Goal: Task Accomplishment & Management: Complete application form

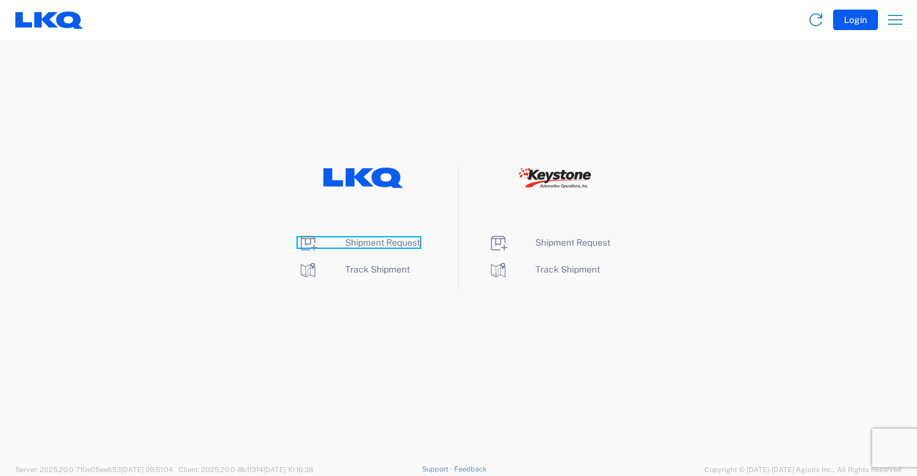
click at [362, 239] on span "Shipment Request" at bounding box center [382, 243] width 75 height 10
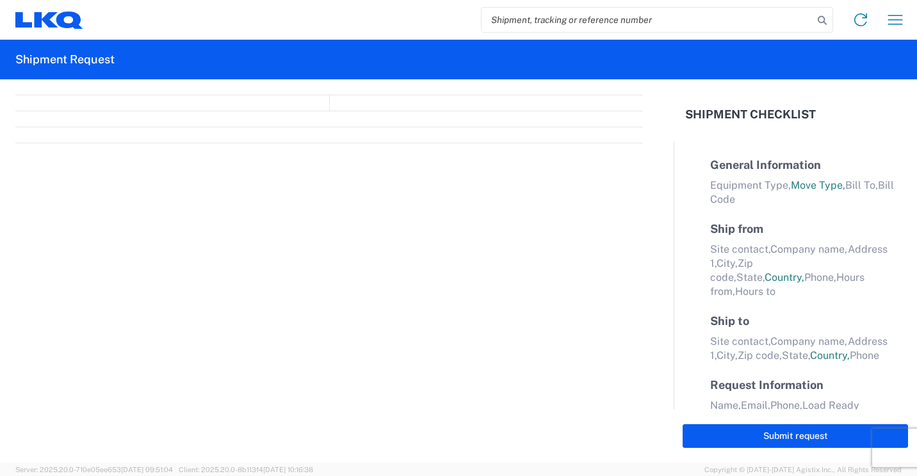
select select "FULL"
select select "LBS"
select select "IN"
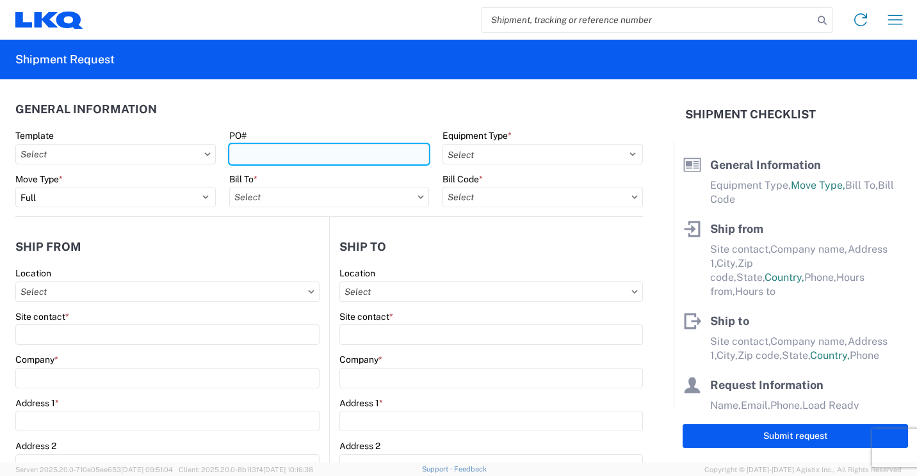
click at [318, 151] on input "PO#" at bounding box center [329, 154] width 200 height 20
type input "41875"
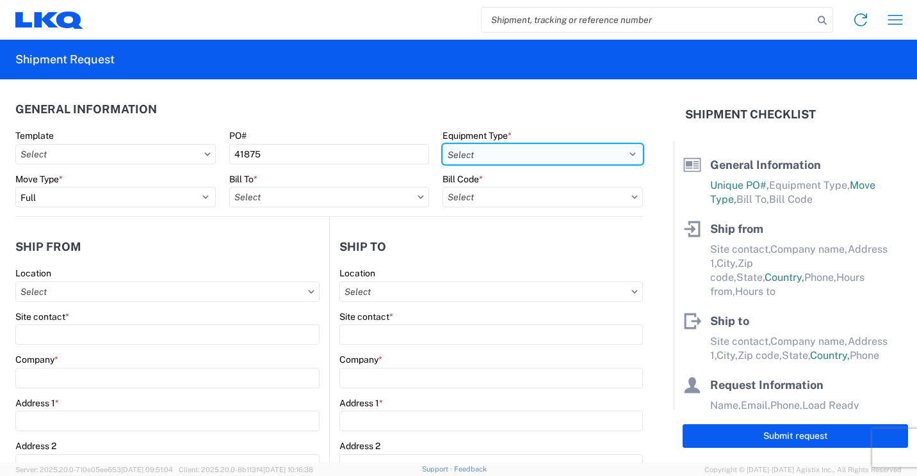
click at [561, 158] on select "Select 53’ Dry Van Flatbed Dropdeck (van) Lowboy (flatbed) Rail" at bounding box center [542, 154] width 200 height 20
select select "STDV"
click at [442, 144] on select "Select 53’ Dry Van Flatbed Dropdeck (van) Lowboy (flatbed) Rail" at bounding box center [542, 154] width 200 height 20
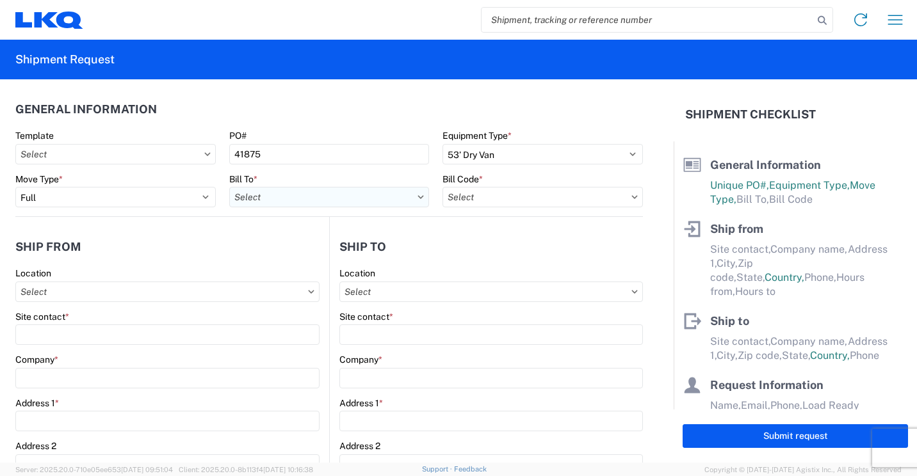
click at [353, 198] on input "text" at bounding box center [329, 197] width 200 height 20
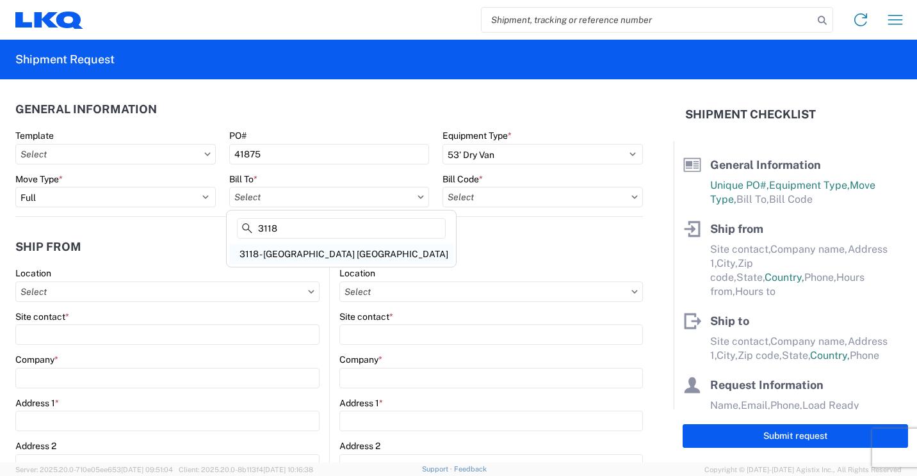
type input "3118"
click at [298, 252] on div "3118 - Brainerd MN" at bounding box center [341, 254] width 224 height 20
type input "3118 - Brainerd MN"
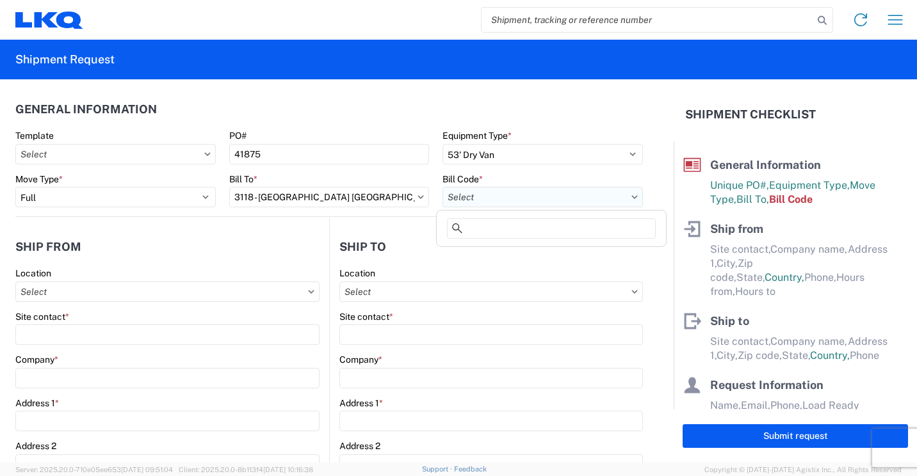
click at [504, 197] on input "text" at bounding box center [542, 197] width 200 height 20
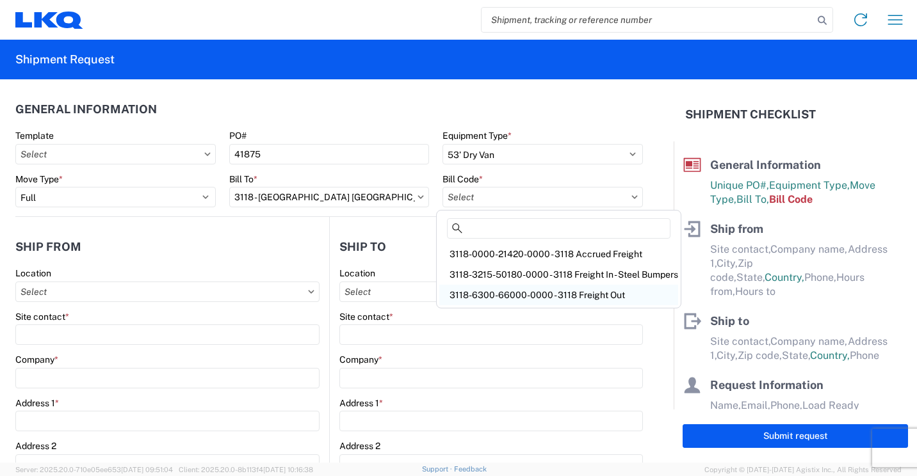
click at [509, 295] on div "3118-6300-66000-0000 - 3118 Freight Out" at bounding box center [558, 295] width 239 height 20
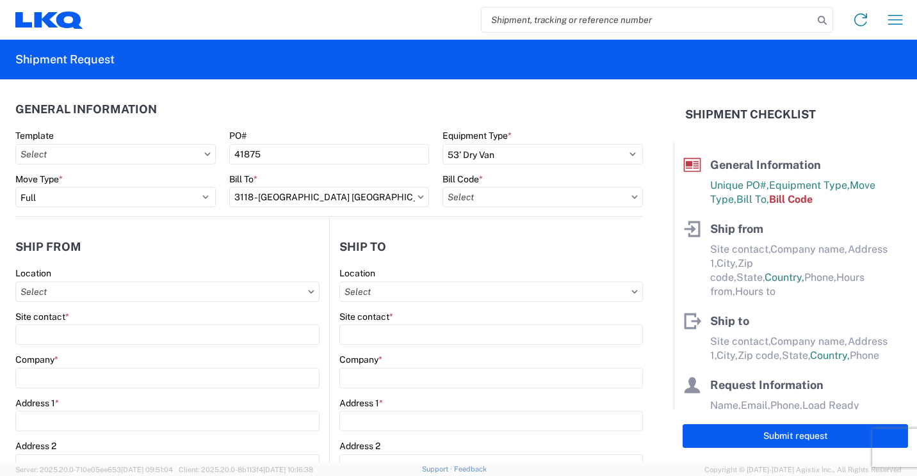
type input "3118-6300-66000-0000 - 3118 Freight Out"
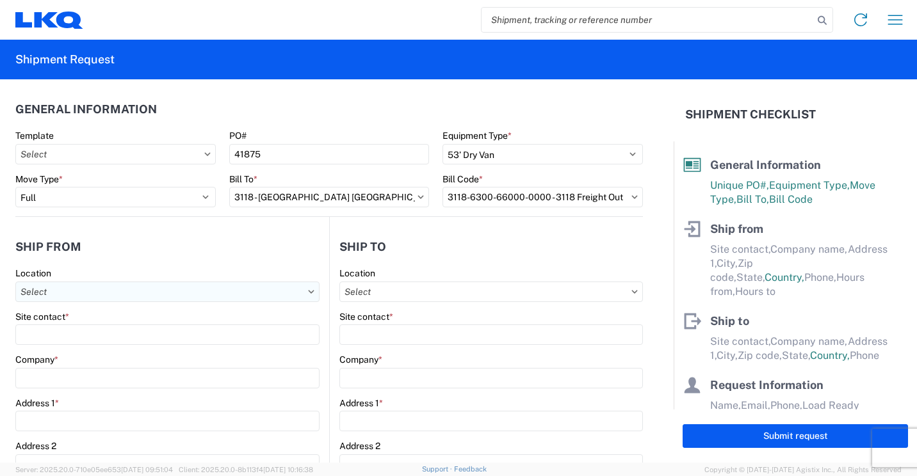
click at [137, 295] on input "text" at bounding box center [167, 292] width 304 height 20
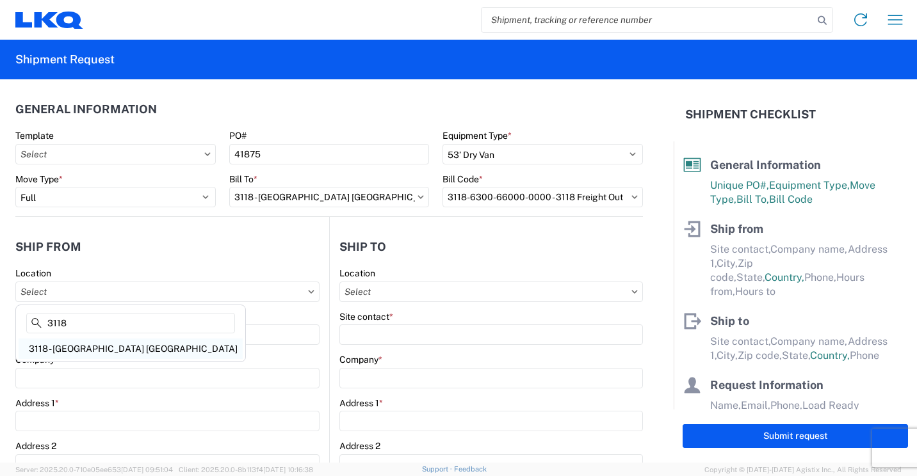
type input "3118"
click at [90, 344] on div "3118 - Brainerd MN" at bounding box center [131, 349] width 224 height 20
type input "3118 - Brainerd MN"
type input "LKQ Corporation"
type input "2110 South10TH Street"
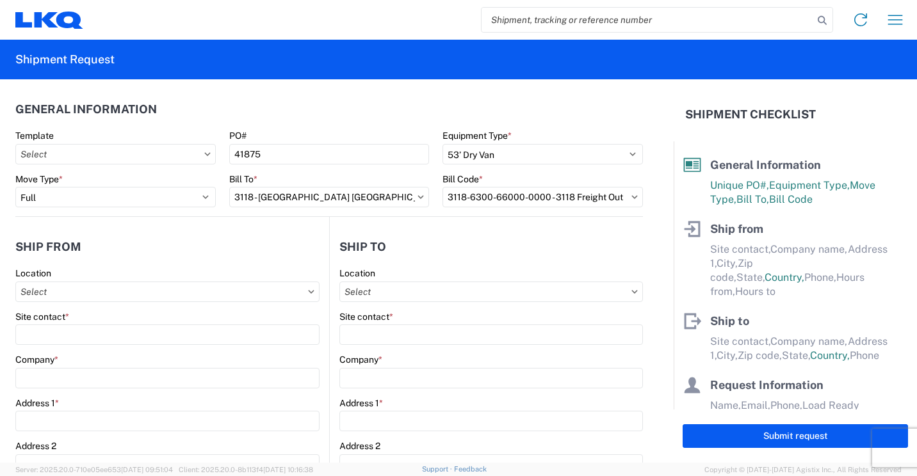
type input "Brainerd"
type input "56401"
select select "MN"
select select "US"
type input "07:00"
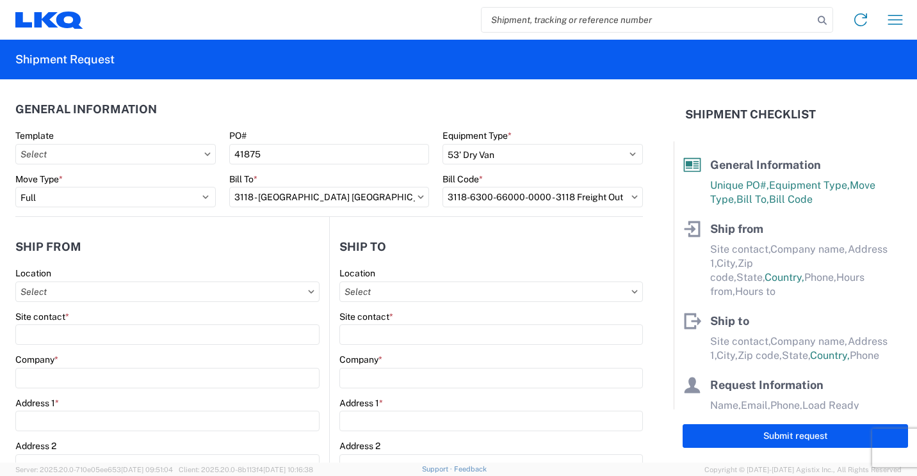
type input "16:30"
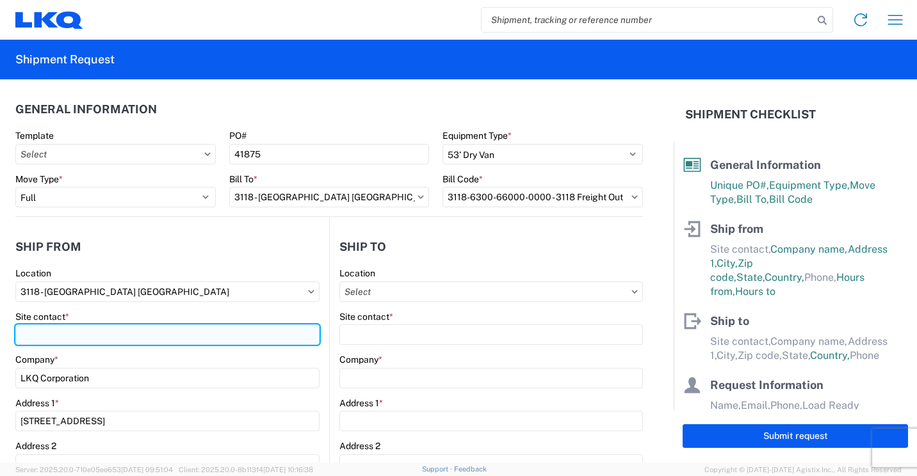
click at [98, 337] on input "Site contact *" at bounding box center [167, 335] width 304 height 20
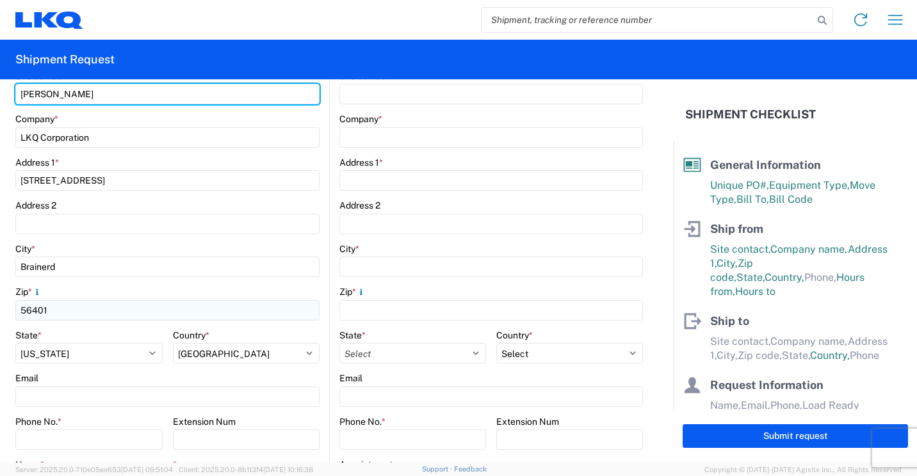
scroll to position [256, 0]
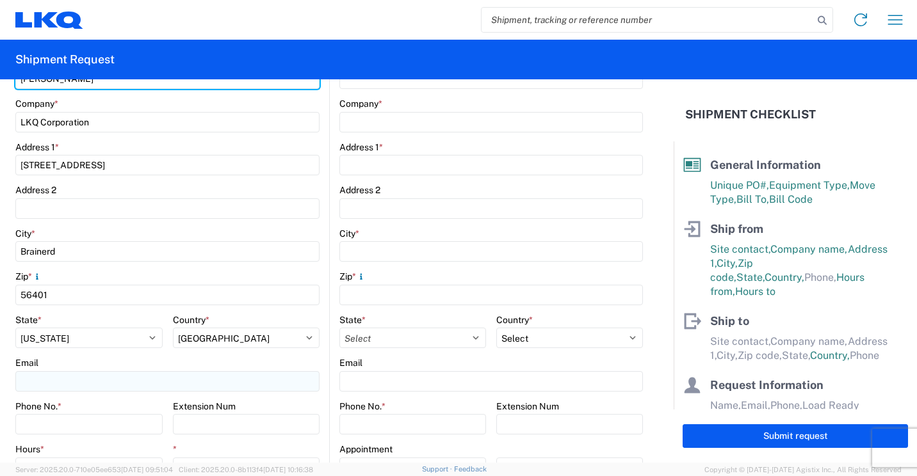
type input "Mark Tabor"
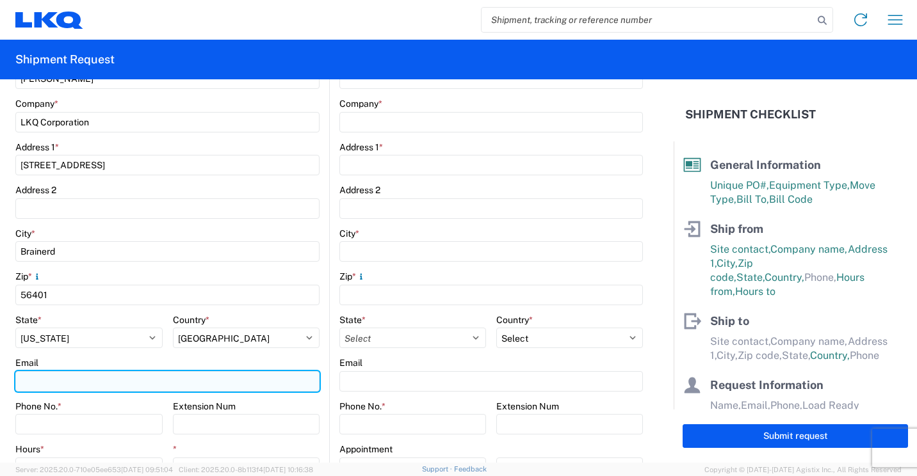
click at [76, 386] on input "Email" at bounding box center [167, 381] width 304 height 20
type input "mrtabor@lkqcorp.com"
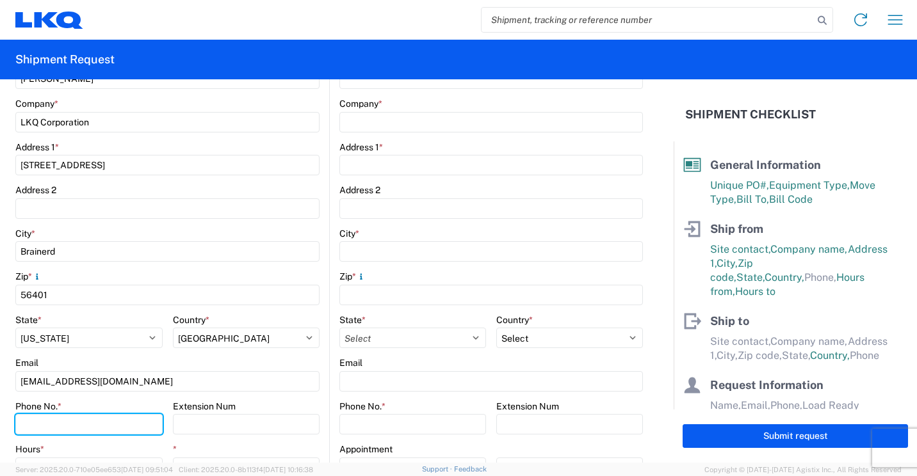
type input "2182973820"
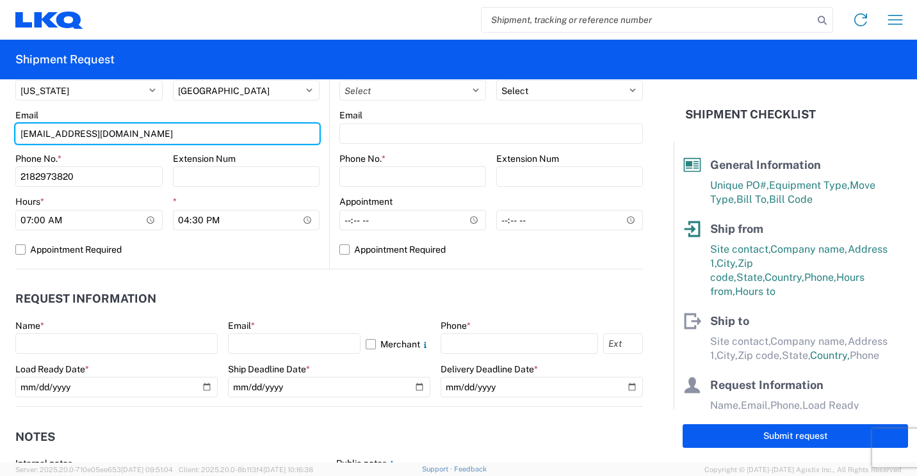
scroll to position [512, 0]
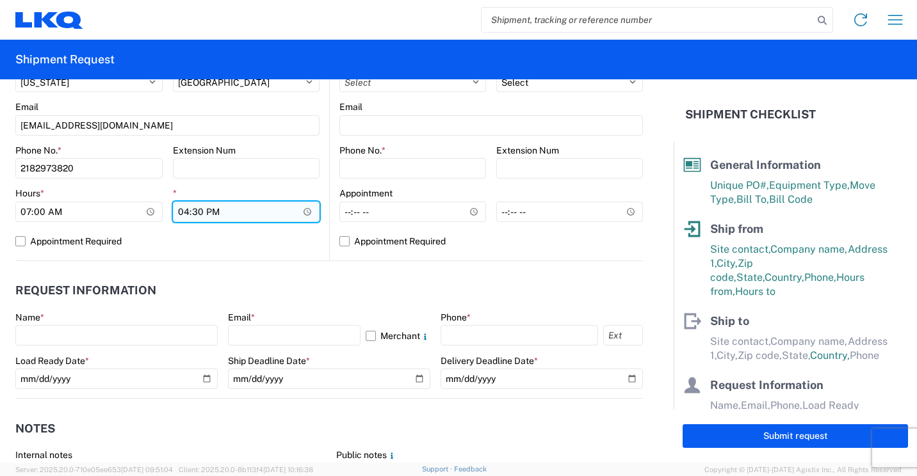
click at [184, 211] on input "16:30" at bounding box center [246, 212] width 147 height 20
type input "13:30"
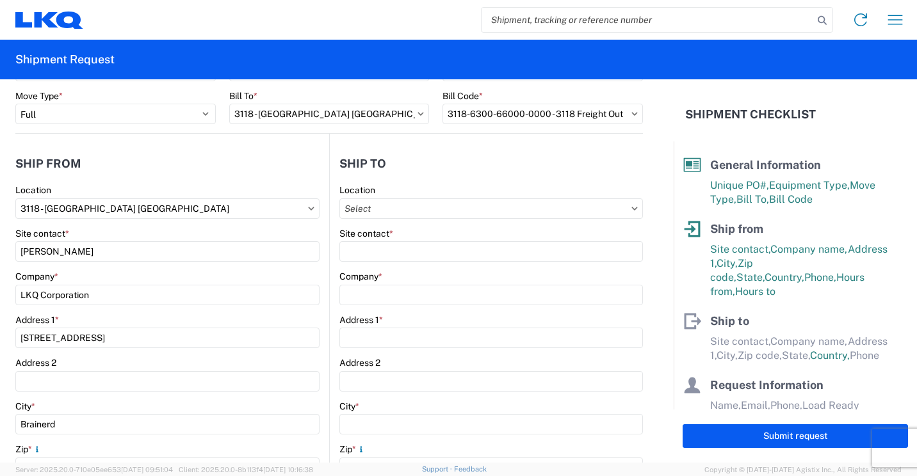
scroll to position [64, 0]
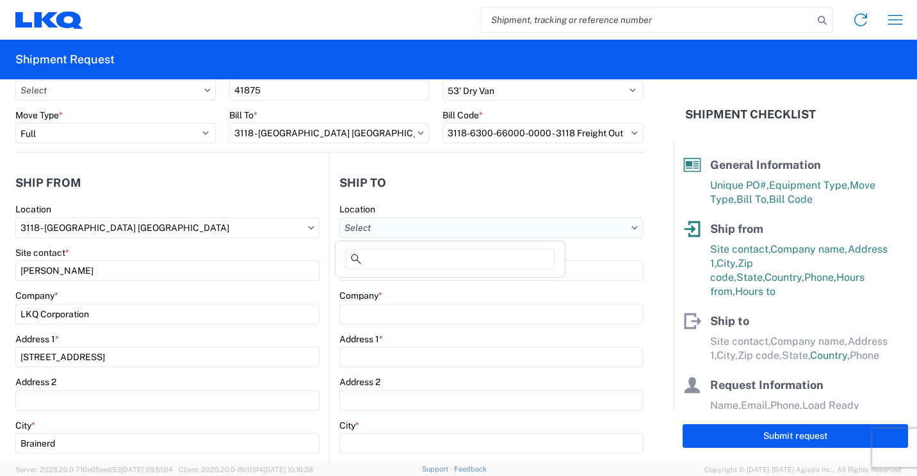
click at [481, 225] on input "text" at bounding box center [491, 228] width 304 height 20
type input "3116"
click at [410, 286] on div "3116 - Grand Rapids, MI (MDC)" at bounding box center [462, 285] width 248 height 20
type input "3116 - Grand Rapids, MI (MDC)"
type input "Kristen Lund"
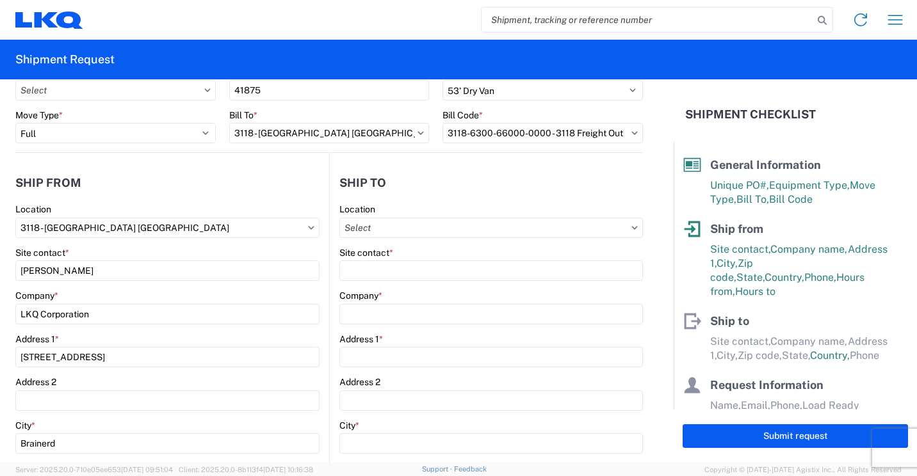
type input "LKQ Corporation"
type input "1120 36th St. SE suite 540"
type input "Grand Rapids"
type input "49508"
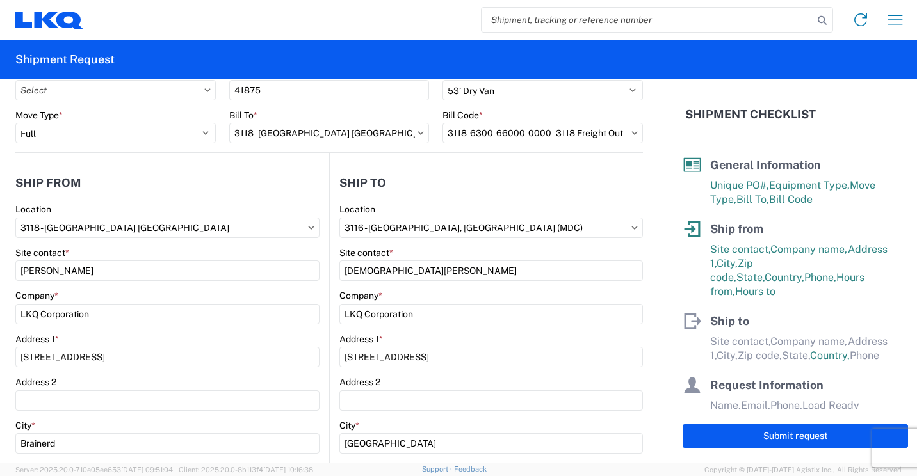
type input "klund@lkqcorp.com"
select select "US"
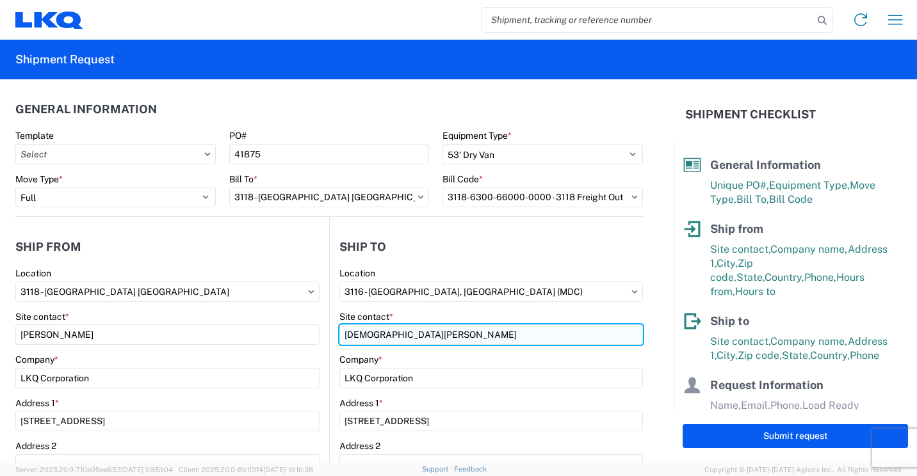
click at [535, 339] on input "Kristen Lund" at bounding box center [491, 335] width 304 height 20
type input "K"
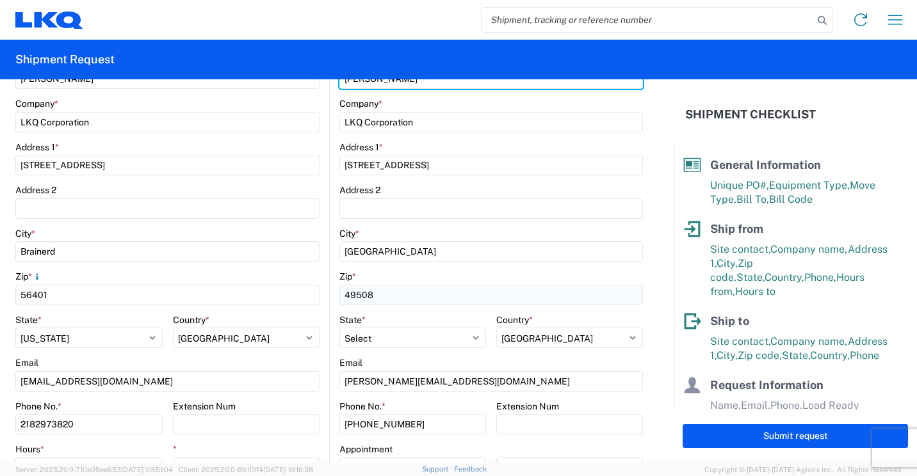
scroll to position [320, 0]
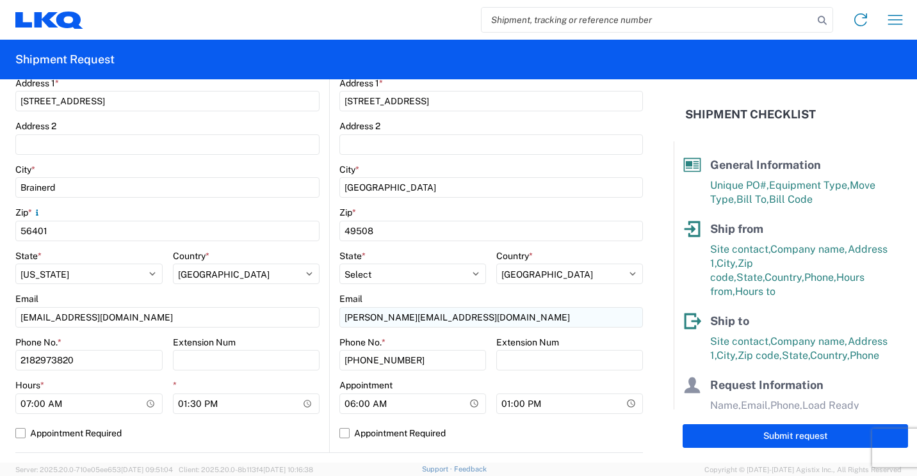
type input "Jerrud Stout"
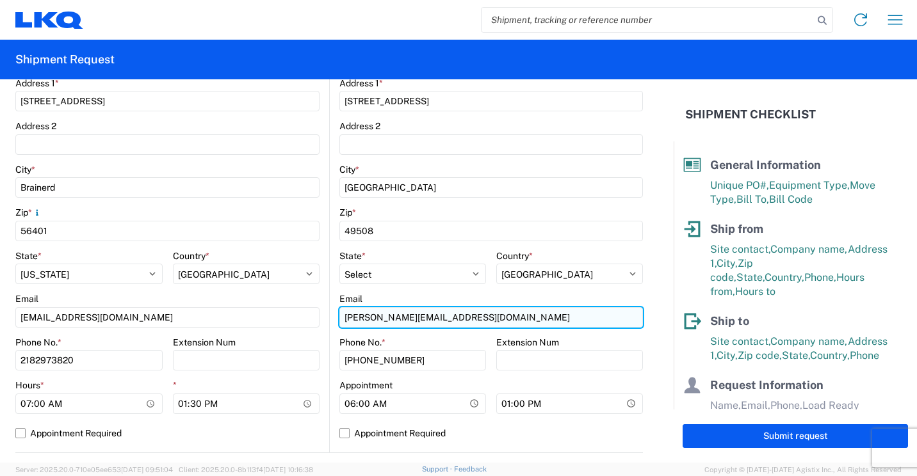
click at [451, 314] on input "klund@lkqcorp.com" at bounding box center [491, 317] width 304 height 20
type input "k"
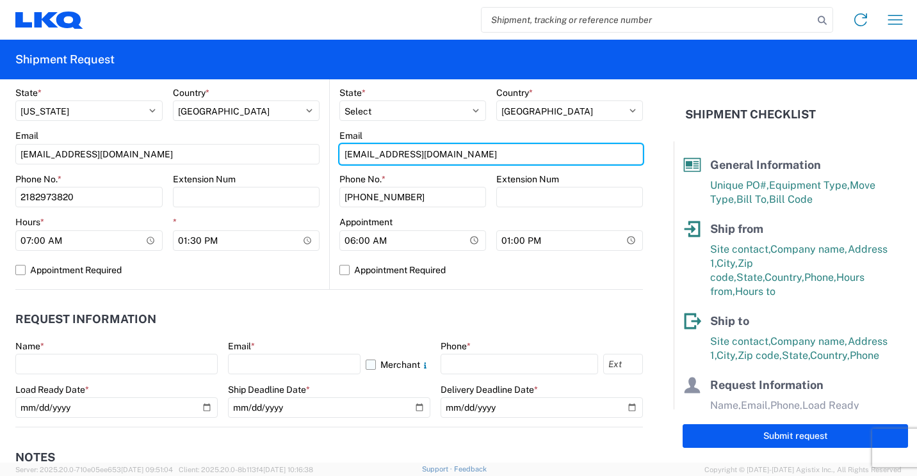
scroll to position [512, 0]
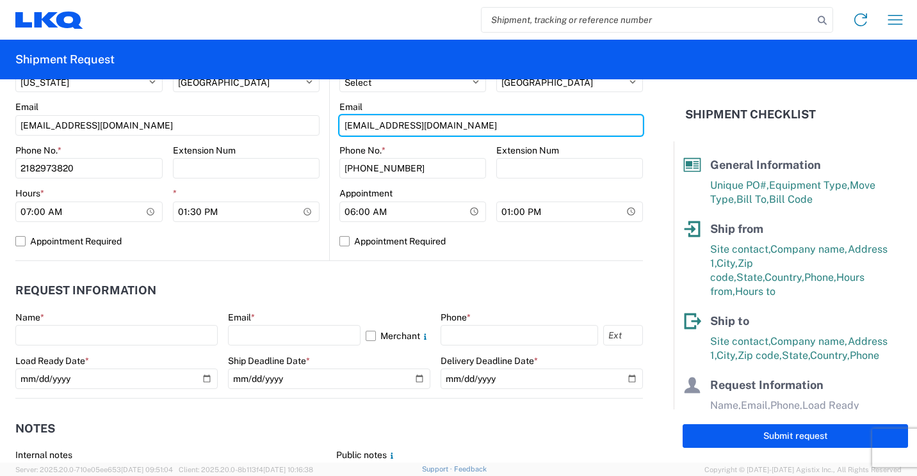
type input "jstout@lkqcorp.com"
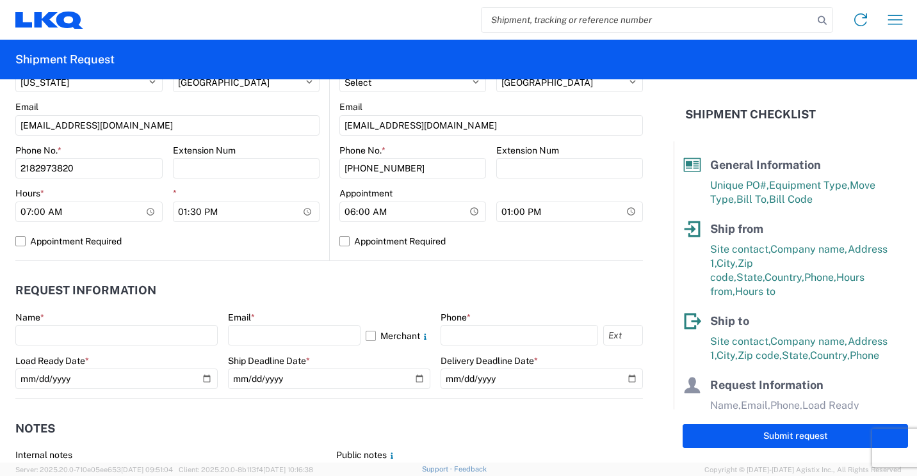
click at [327, 287] on header "Request Information" at bounding box center [329, 291] width 628 height 29
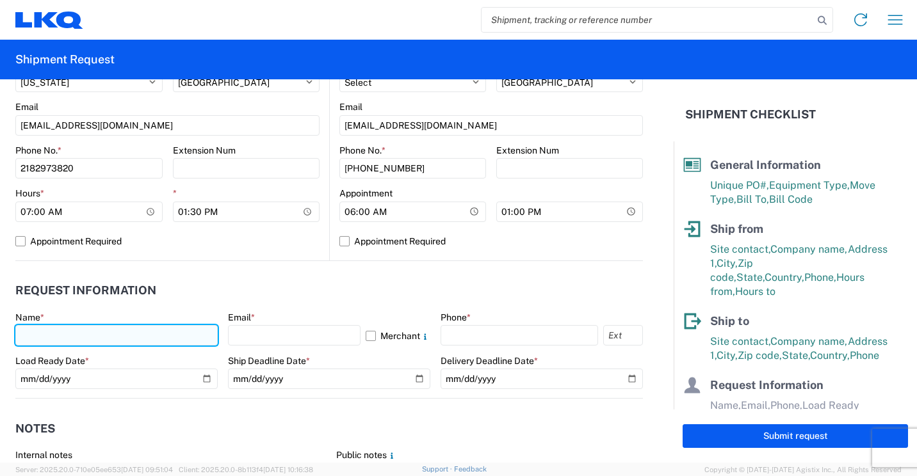
click at [171, 338] on input "text" at bounding box center [116, 335] width 202 height 20
type input "Mark Tabor"
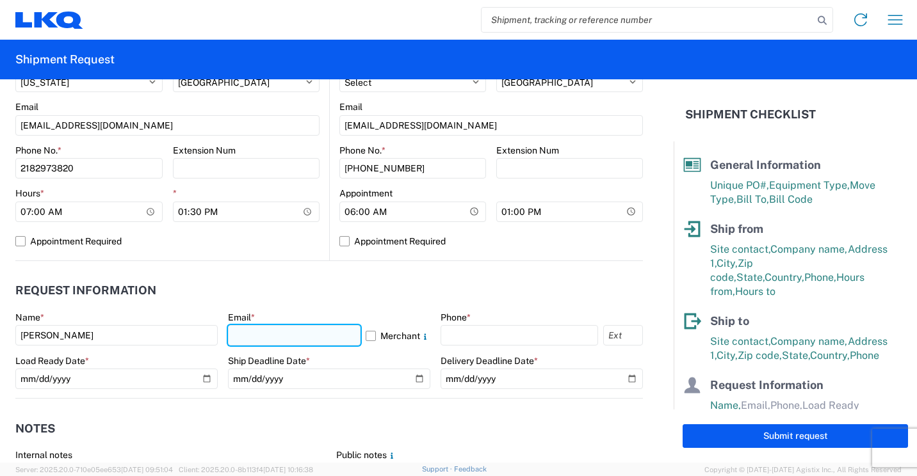
click at [336, 340] on input "text" at bounding box center [294, 335] width 133 height 20
type input "mrtabor@lkqcorp.com"
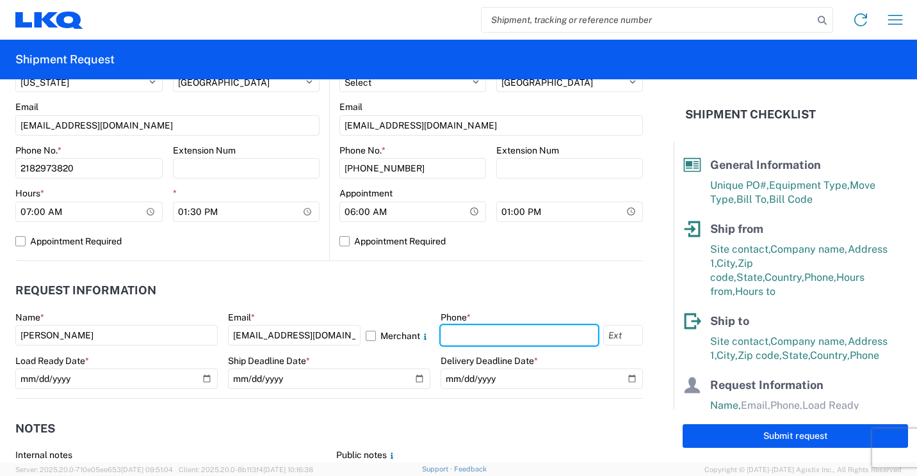
type input "2182973820"
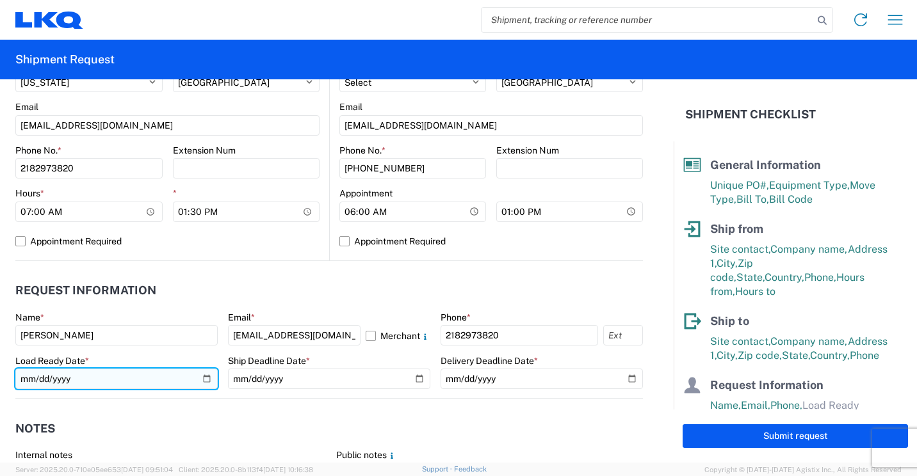
click at [193, 375] on input "date" at bounding box center [116, 379] width 202 height 20
click at [203, 378] on input "date" at bounding box center [116, 379] width 202 height 20
type input "2025-10-01"
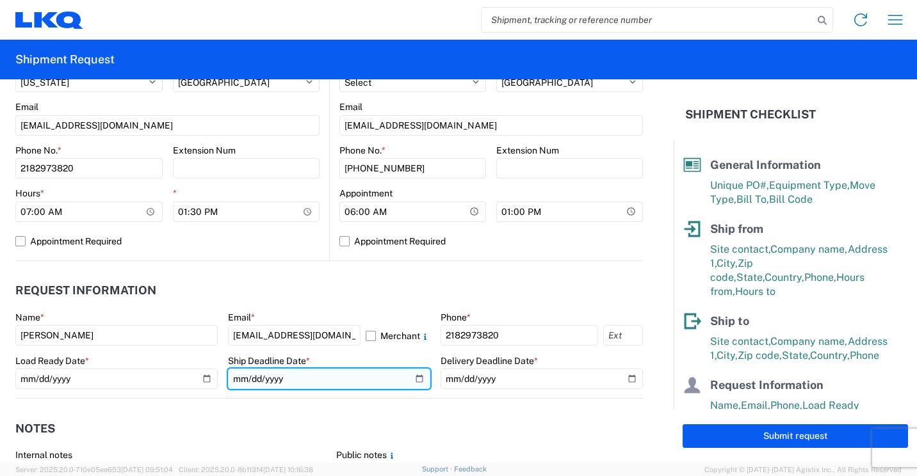
click at [412, 378] on input "date" at bounding box center [329, 379] width 202 height 20
type input "2025-10-03"
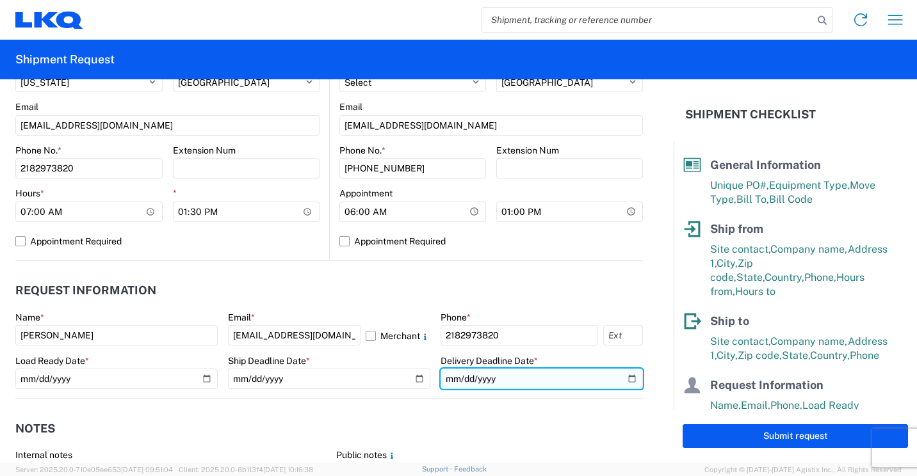
click at [622, 378] on input "date" at bounding box center [542, 379] width 202 height 20
type input "2025-10-09"
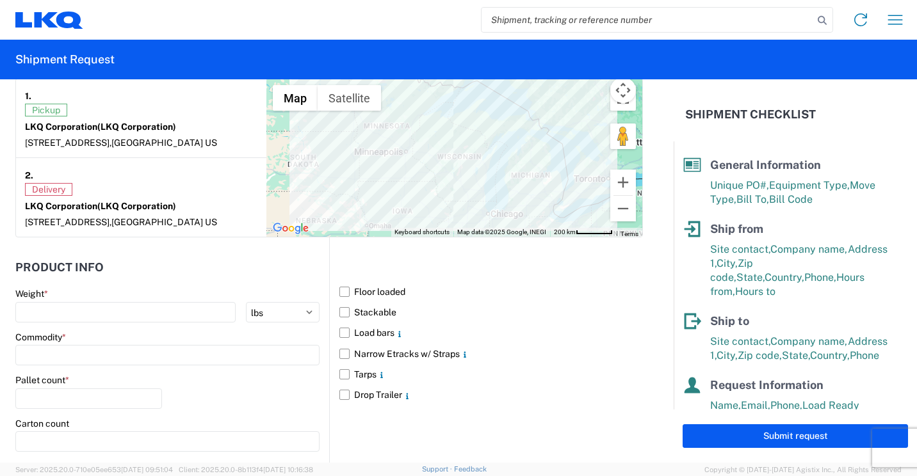
scroll to position [1025, 0]
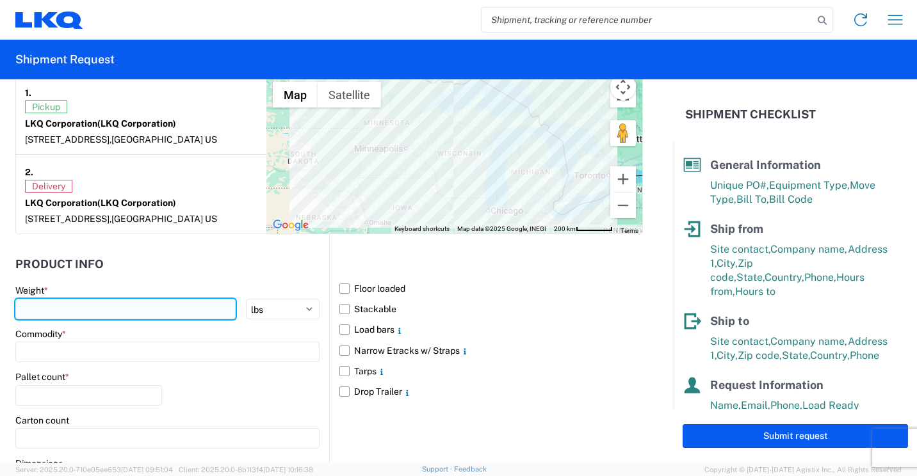
click at [154, 318] on input "number" at bounding box center [125, 309] width 220 height 20
type input "28000"
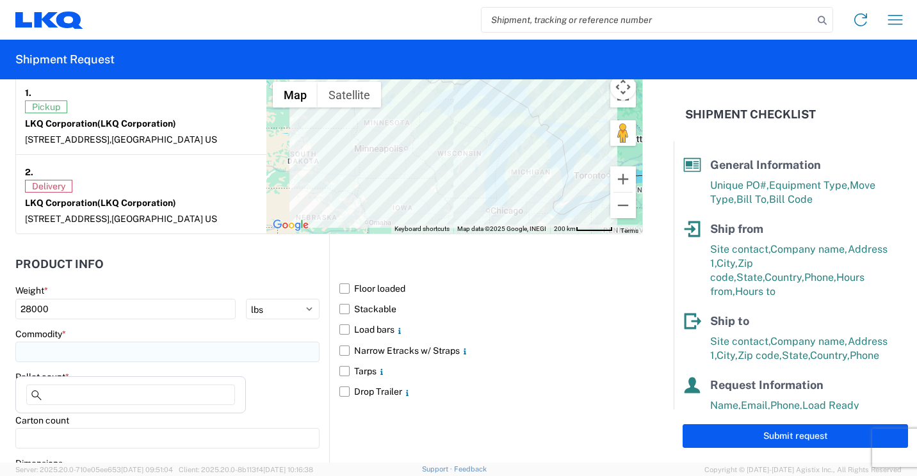
click at [232, 362] on input at bounding box center [167, 352] width 304 height 20
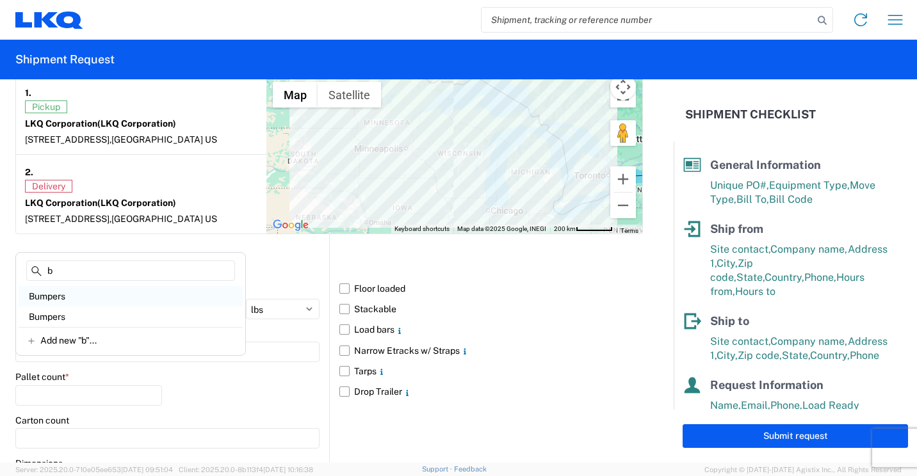
type input "b"
click at [70, 293] on div "Bumpers" at bounding box center [131, 296] width 224 height 20
type input "Bumpers"
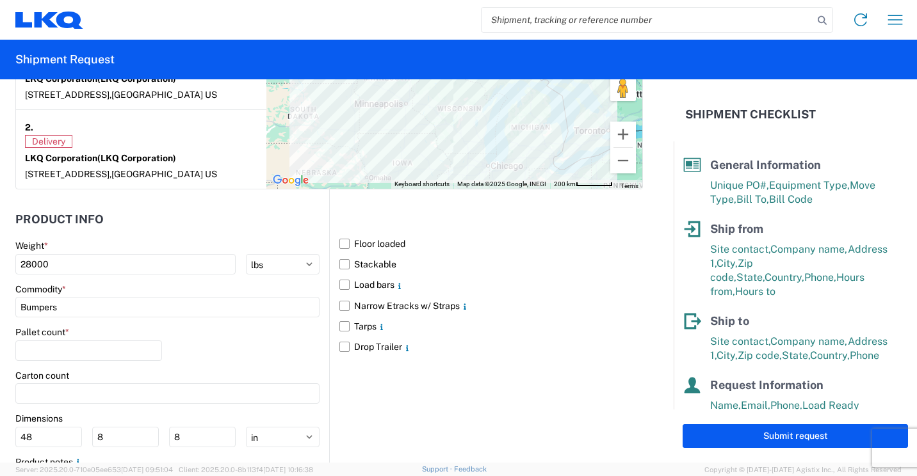
scroll to position [1089, 0]
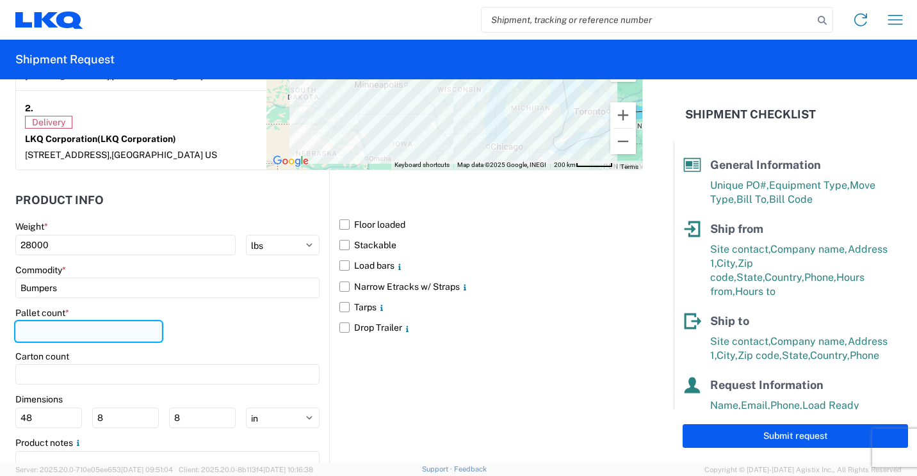
click at [103, 339] on input "number" at bounding box center [88, 331] width 147 height 20
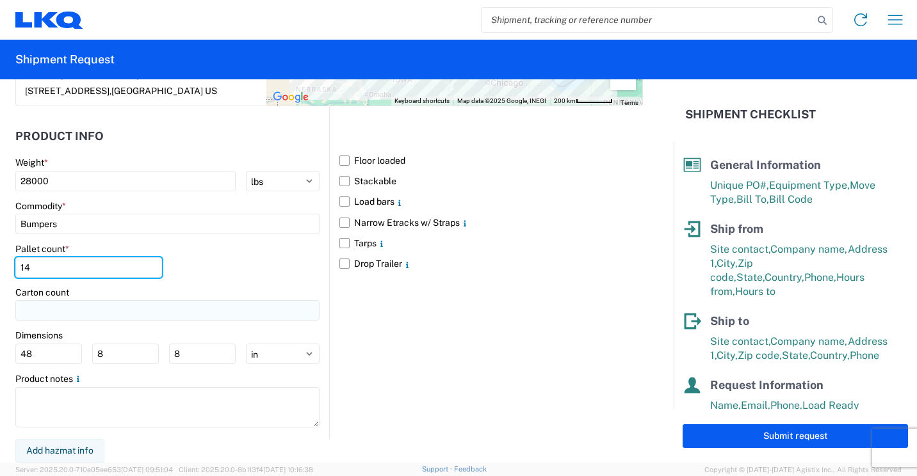
scroll to position [1164, 0]
type input "14"
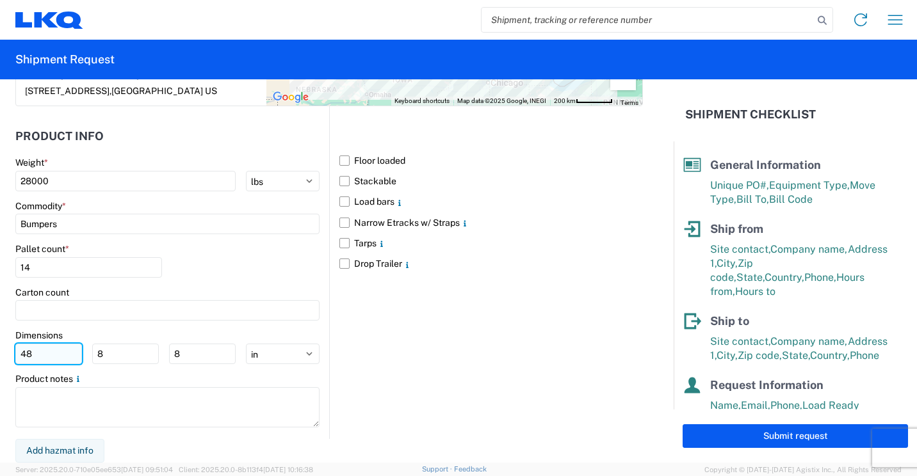
click at [70, 355] on input "48" at bounding box center [48, 354] width 67 height 20
type input "4"
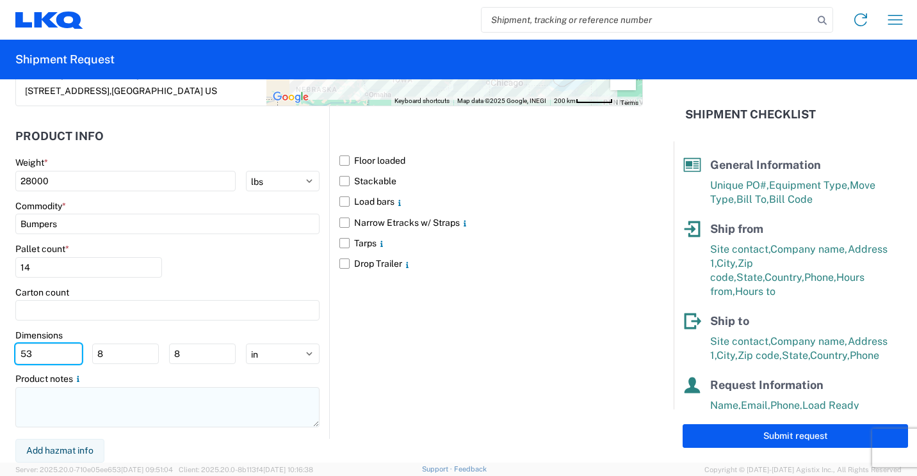
type input "53"
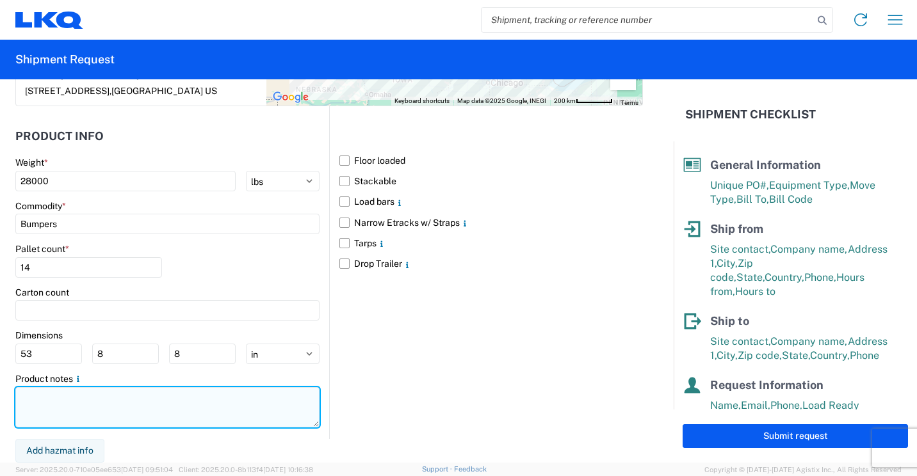
click at [102, 401] on textarea at bounding box center [167, 407] width 304 height 40
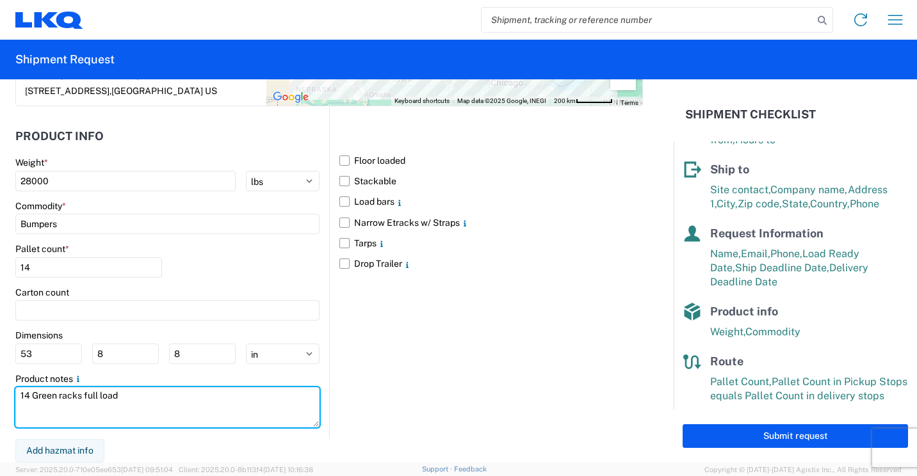
scroll to position [159, 0]
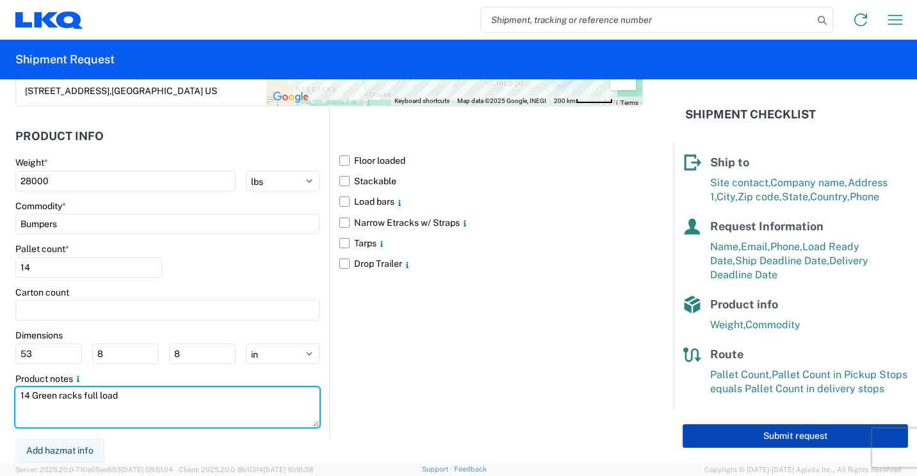
type textarea "14 Green racks full load"
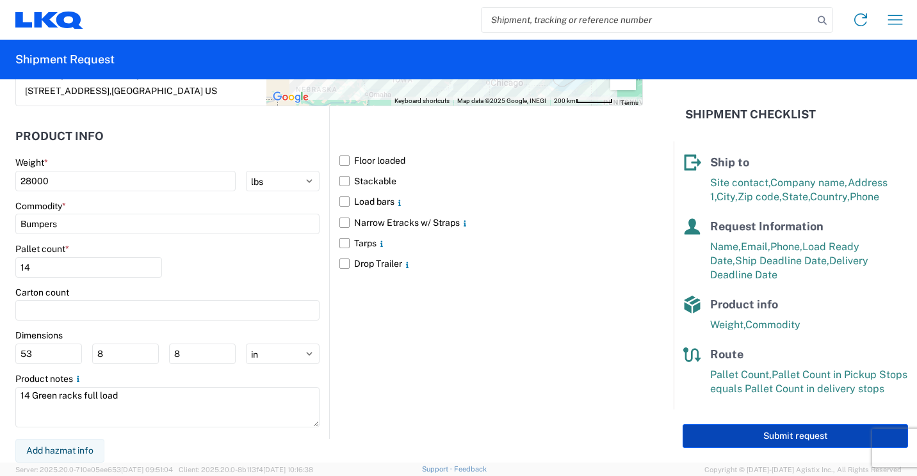
click at [733, 437] on button "Submit request" at bounding box center [795, 437] width 225 height 24
select select "US"
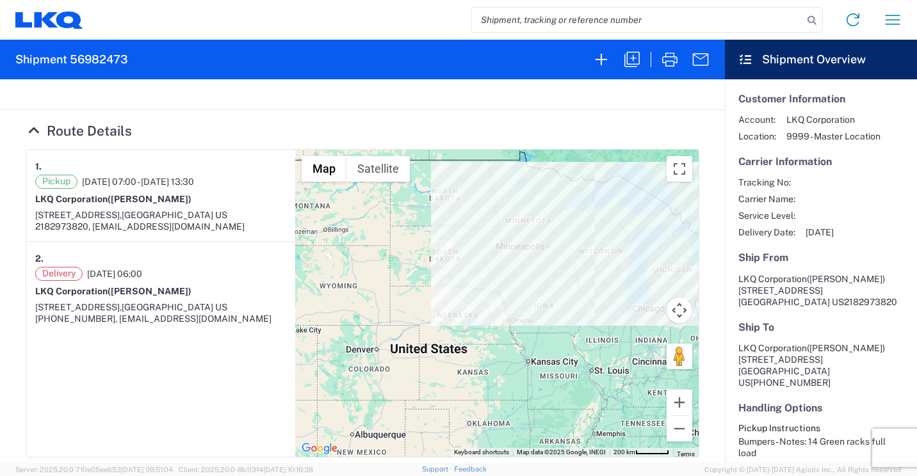
scroll to position [133, 0]
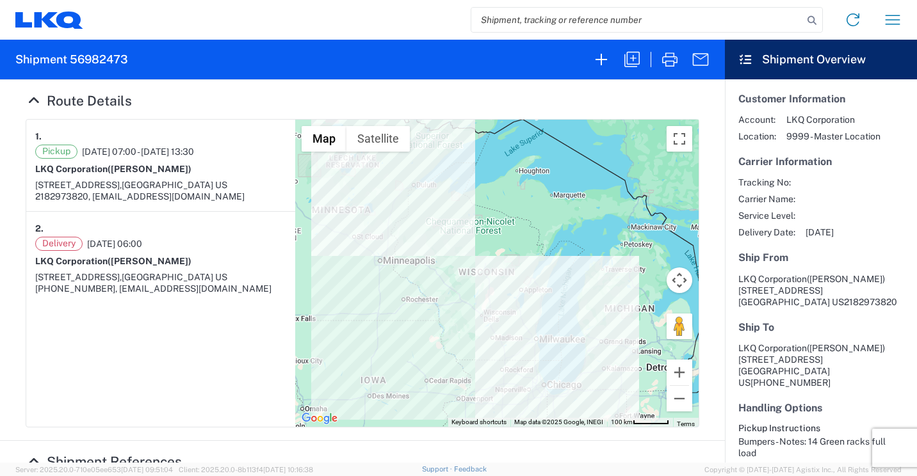
drag, startPoint x: 576, startPoint y: 262, endPoint x: 485, endPoint y: 307, distance: 101.7
click at [485, 307] on div at bounding box center [496, 273] width 403 height 307
click at [668, 54] on icon "button" at bounding box center [670, 59] width 20 height 20
